Goal: Information Seeking & Learning: Learn about a topic

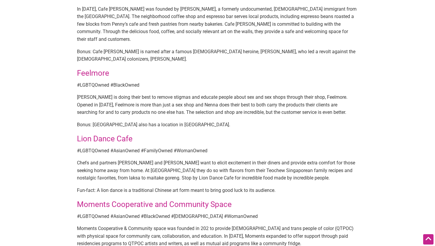
scroll to position [490, 0]
click at [100, 121] on p "Bonus: [GEOGRAPHIC_DATA] also has a location in [GEOGRAPHIC_DATA]." at bounding box center [217, 125] width 281 height 8
copy p "Feelmore"
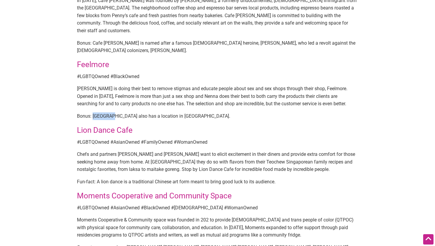
scroll to position [499, 0]
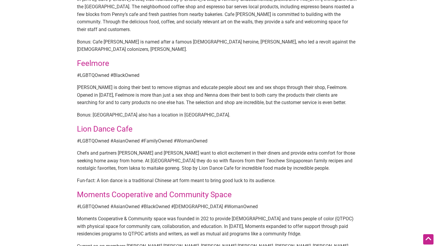
click at [284, 177] on p "Fun-fact: A lion dance is a traditional Chinese art form meant to bring good lu…" at bounding box center [217, 181] width 281 height 8
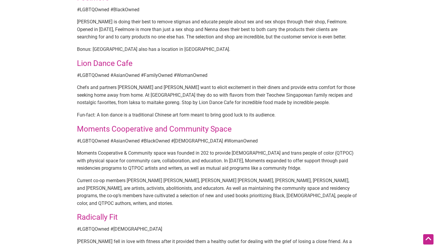
scroll to position [564, 0]
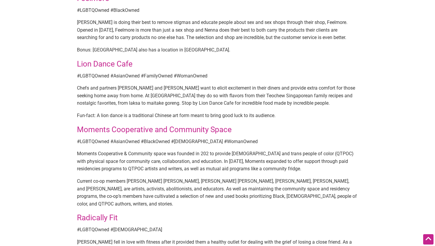
click at [201, 125] on link "Moments Cooperative and Community Space" at bounding box center [154, 129] width 155 height 9
click at [119, 84] on p "Chefs and partners CY Chia and Shane Stanbridge want to elicit excitement in th…" at bounding box center [217, 95] width 281 height 23
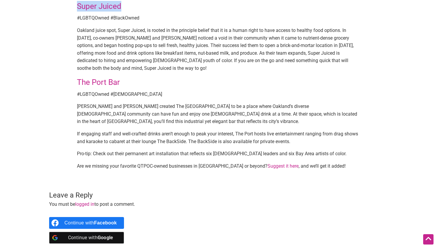
scroll to position [857, 0]
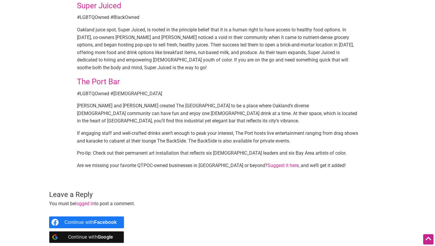
click at [286, 51] on p "Oakland juice spot, Super Juiced, is rooted in the principle belief that it is …" at bounding box center [217, 49] width 281 height 46
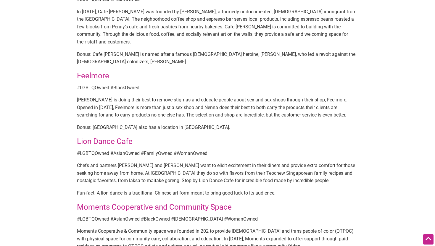
scroll to position [485, 0]
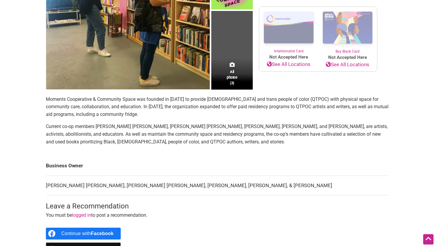
scroll to position [137, 0]
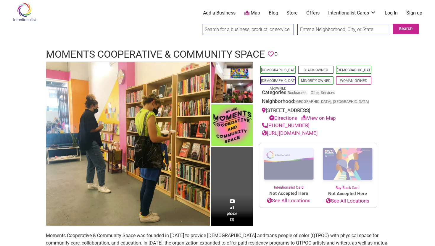
click at [210, 52] on h1 "Moments Cooperative & Community Space" at bounding box center [155, 54] width 219 height 14
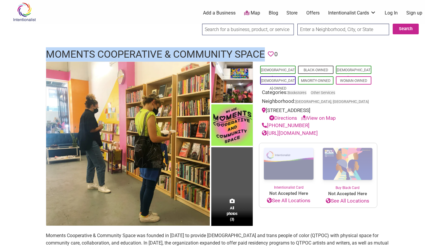
click at [210, 52] on h1 "Moments Cooperative & Community Space" at bounding box center [155, 54] width 219 height 14
copy h1 "Moments Cooperative & Community Space"
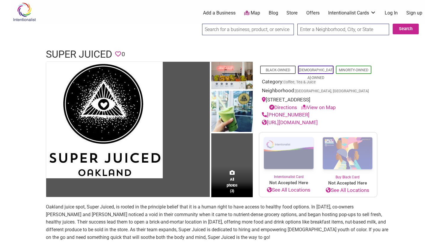
click at [294, 99] on div "540 9th St, Oakland, CA 94607 Directions View on Map" at bounding box center [318, 103] width 112 height 15
copy div "540 9th St, Oakland, CA 94607"
